Goal: Task Accomplishment & Management: Complete application form

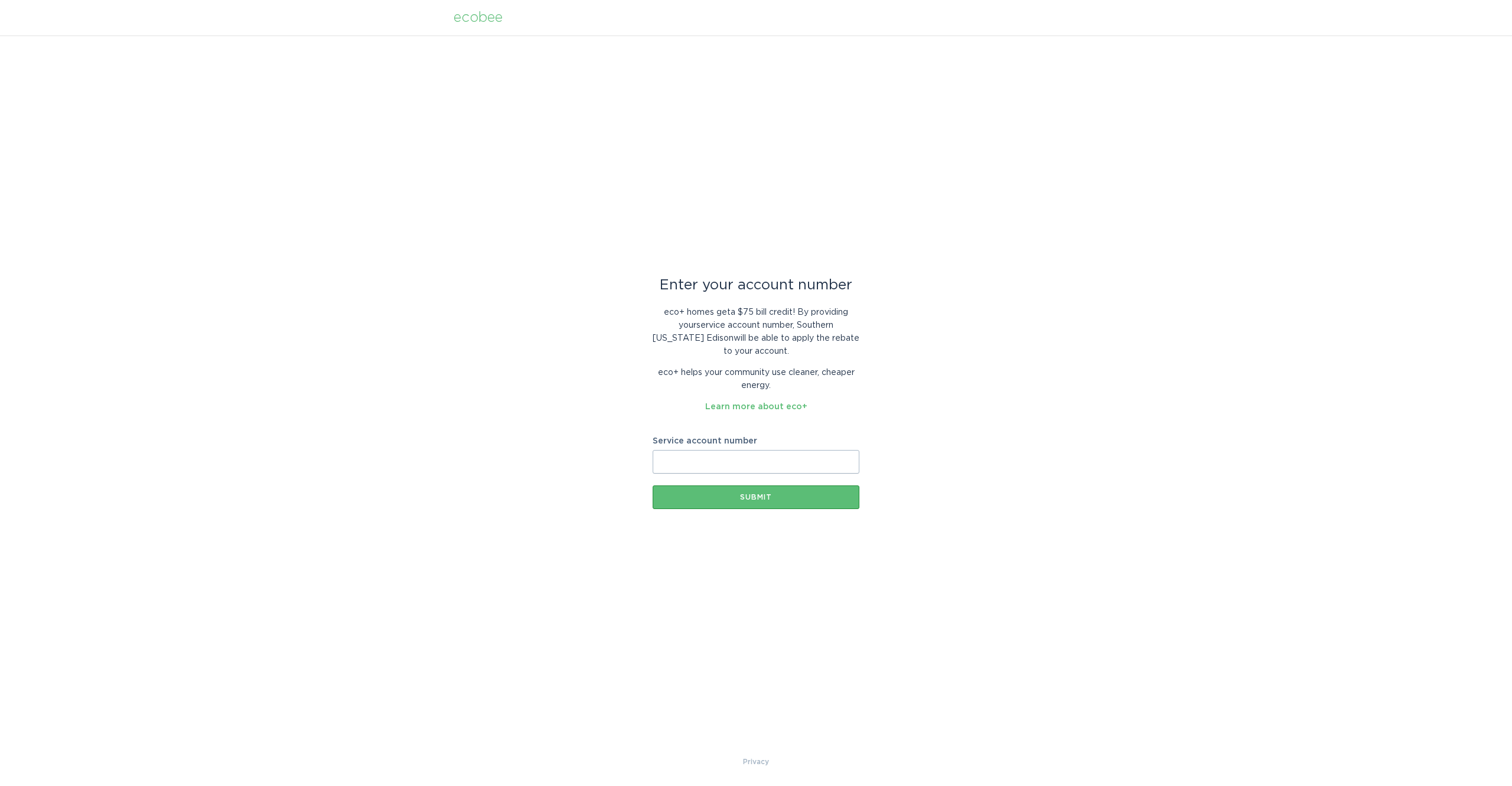
click at [784, 462] on input "Service account number" at bounding box center [756, 461] width 207 height 24
paste input "8021057881"
type input "8021057881"
click at [744, 499] on div "Submit" at bounding box center [756, 497] width 195 height 7
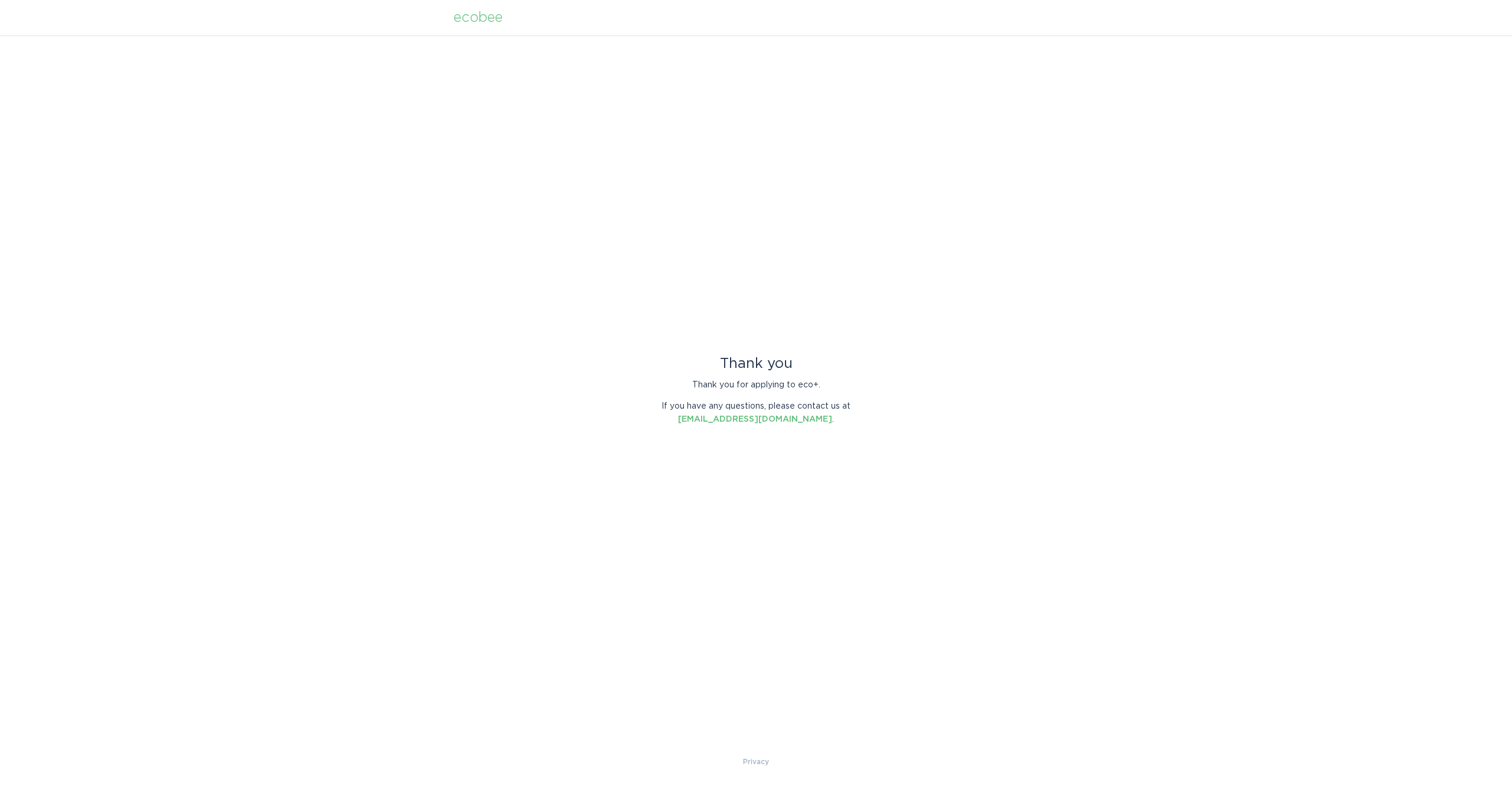
click at [501, 18] on div "ecobee" at bounding box center [478, 17] width 49 height 13
click at [458, 17] on div "ecobee" at bounding box center [478, 17] width 49 height 13
click at [460, 18] on div "ecobee" at bounding box center [478, 17] width 49 height 13
